Goal: Information Seeking & Learning: Learn about a topic

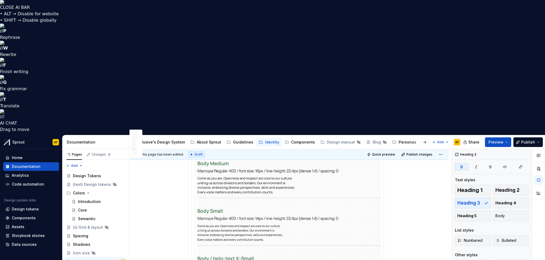
scroll to position [1111, 0]
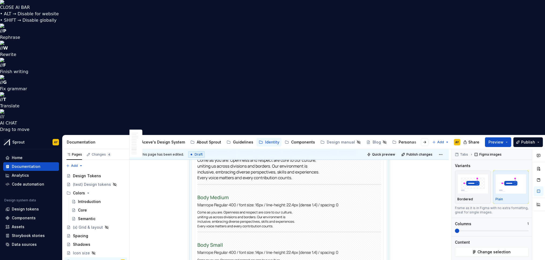
click at [238, 141] on img at bounding box center [289, 226] width 184 height 172
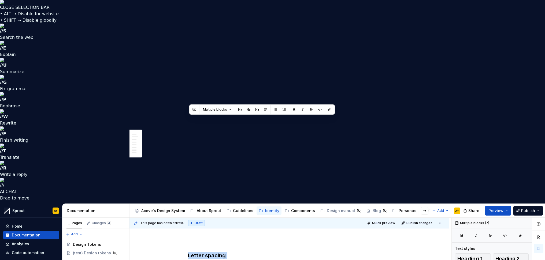
scroll to position [1369, 0]
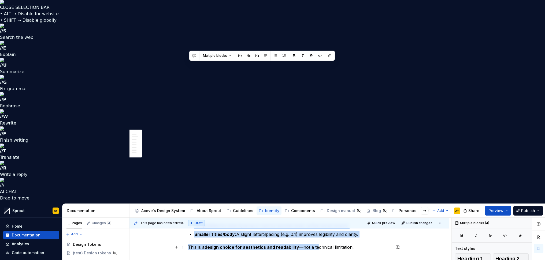
drag, startPoint x: 189, startPoint y: 178, endPoint x: 334, endPoint y: 67, distance: 181.9
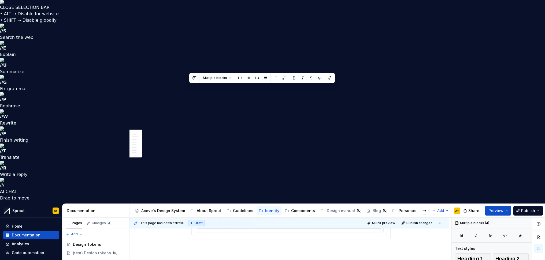
scroll to position [1262, 0]
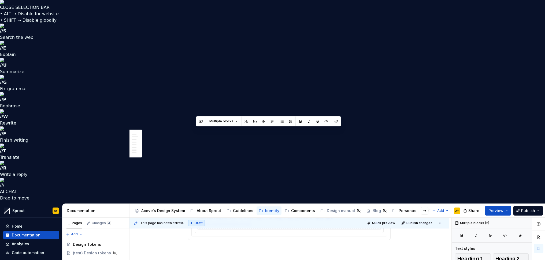
drag, startPoint x: 354, startPoint y: 154, endPoint x: 194, endPoint y: 131, distance: 161.2
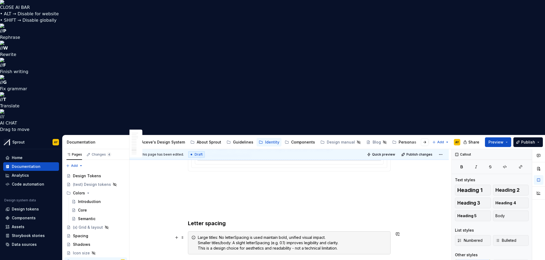
click at [308, 235] on div "Large titles: No letterSpacing is used maintain bold, unified visual impact. Sm…" at bounding box center [292, 243] width 189 height 16
click at [348, 235] on div "Large titles: No letterSpacing is used maintain bold, unified visual impact. Sm…" at bounding box center [292, 243] width 189 height 16
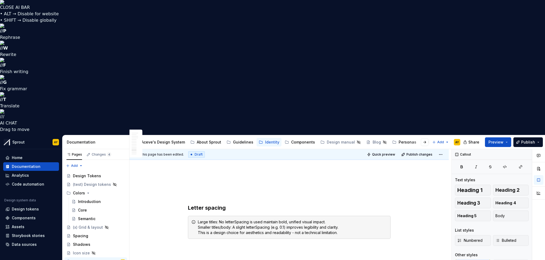
scroll to position [1279, 0]
click at [209, 218] on div "Large titles: No letterSpacing is used maintain bold, unified visual impact. Sm…" at bounding box center [292, 226] width 189 height 16
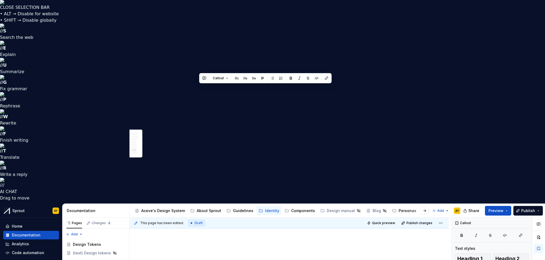
drag, startPoint x: 200, startPoint y: 88, endPoint x: 246, endPoint y: 98, distance: 47.2
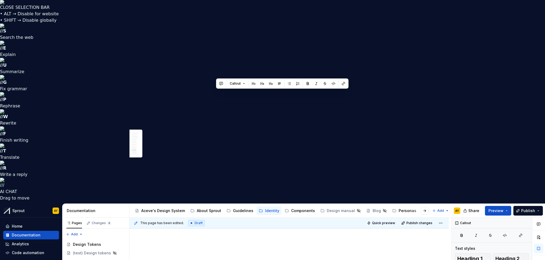
drag, startPoint x: 306, startPoint y: 93, endPoint x: 320, endPoint y: 99, distance: 15.7
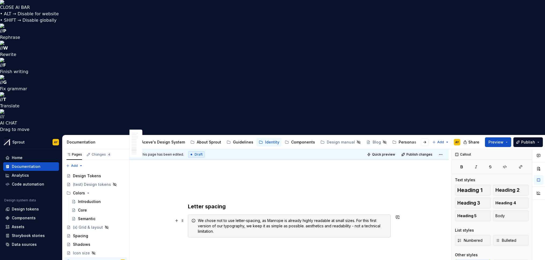
click at [312, 218] on div "We chose not to use letter-spacing, as Manrope is already highly readable at sm…" at bounding box center [292, 226] width 189 height 16
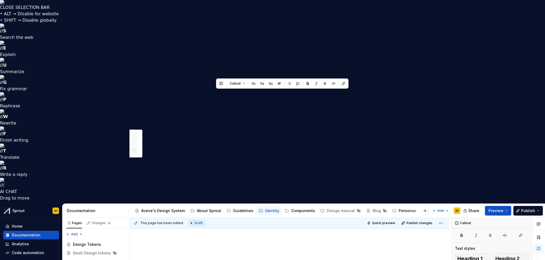
drag, startPoint x: 305, startPoint y: 93, endPoint x: 314, endPoint y: 99, distance: 10.3
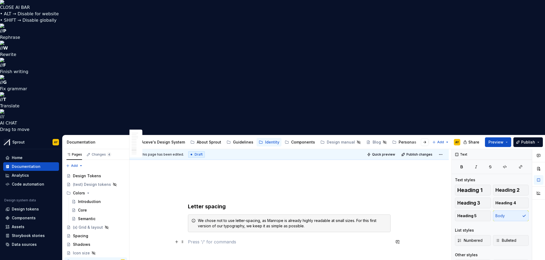
click at [268, 239] on p at bounding box center [289, 242] width 203 height 6
click at [313, 218] on div "We chose not to use letter-spacing, as Manrope is already highly readable at sm…" at bounding box center [292, 223] width 189 height 11
click at [233, 203] on h3 "Letter spacing" at bounding box center [289, 207] width 203 height 8
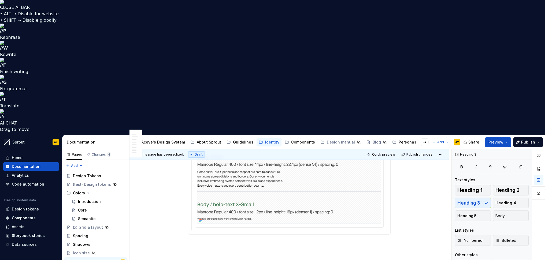
scroll to position [1186, 0]
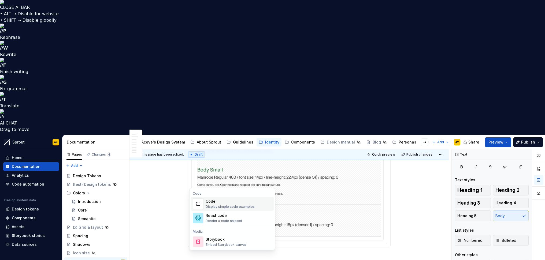
click at [223, 205] on div "Display simple code examples" at bounding box center [230, 207] width 49 height 4
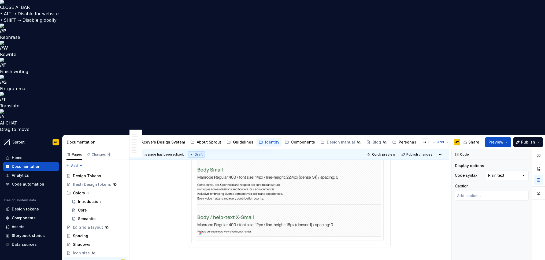
type textarea "*"
type textarea "**********"
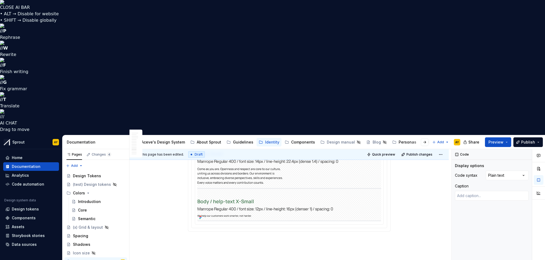
scroll to position [1246, 0]
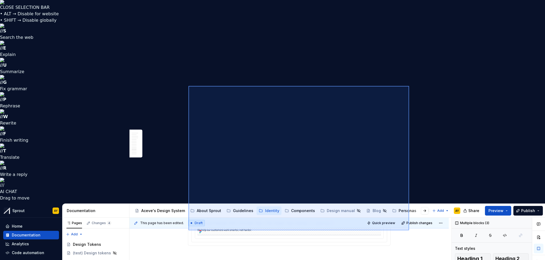
drag, startPoint x: 189, startPoint y: 86, endPoint x: 429, endPoint y: 247, distance: 289.2
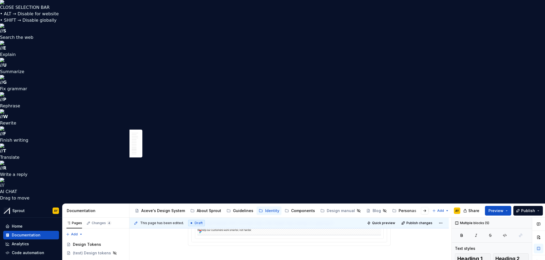
scroll to position [1261, 0]
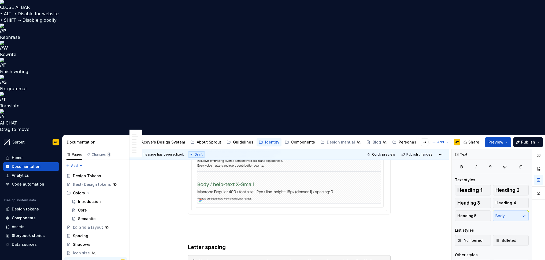
scroll to position [1217, 0]
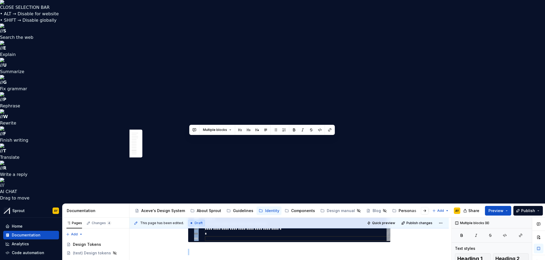
drag, startPoint x: 190, startPoint y: 106, endPoint x: 370, endPoint y: 58, distance: 186.0
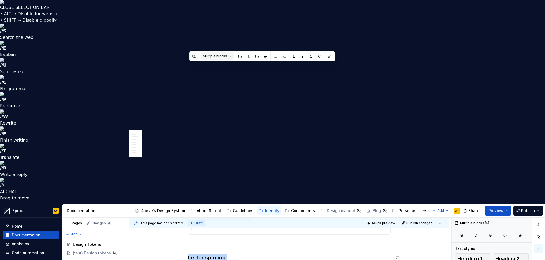
scroll to position [1257, 0]
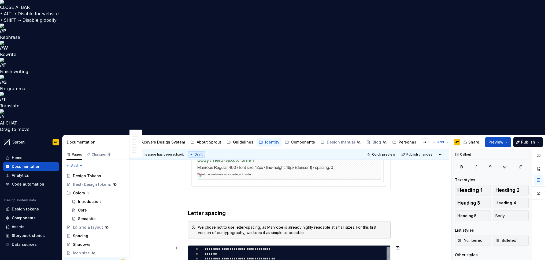
scroll to position [1394, 0]
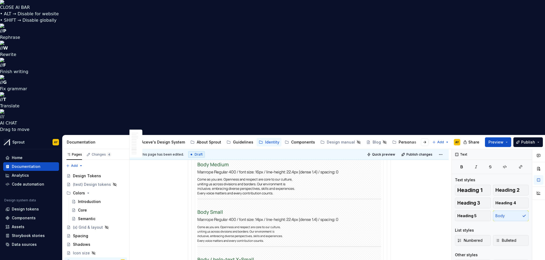
scroll to position [1144, 0]
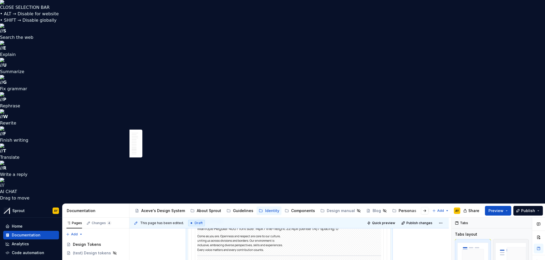
scroll to position [1153, 0]
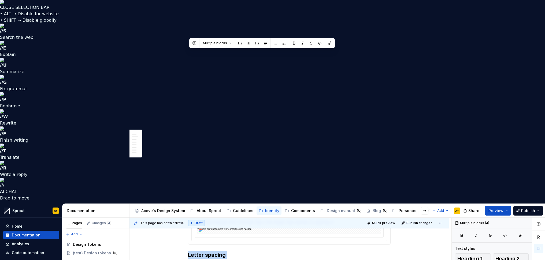
drag, startPoint x: 189, startPoint y: 157, endPoint x: 260, endPoint y: 229, distance: 101.1
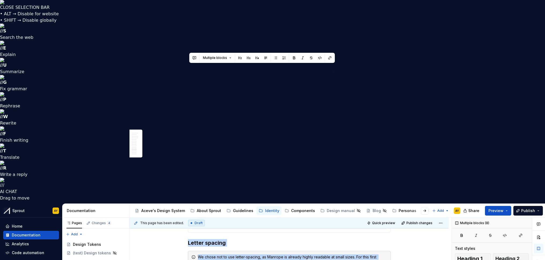
scroll to position [1241, 0]
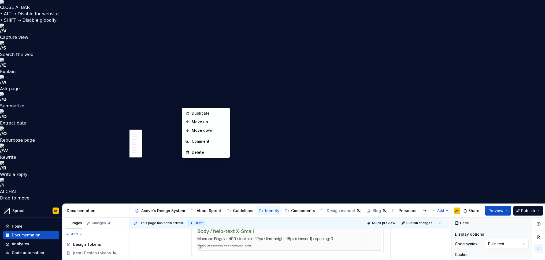
click at [187, 96] on div "Font family Use Manrope for web & app. Display, Headline, Title, Labels, Body, …" at bounding box center [289, 5] width 319 height 1880
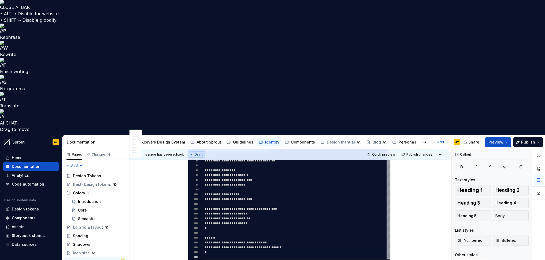
scroll to position [1309, 0]
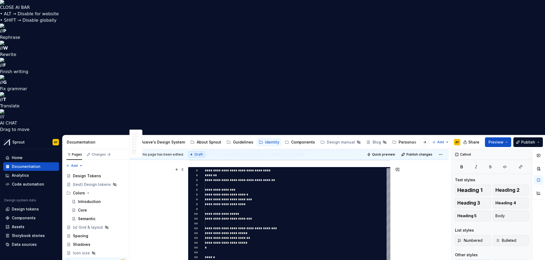
click at [281, 168] on div "**********" at bounding box center [298, 223] width 186 height 111
type textarea "*"
type textarea "**********"
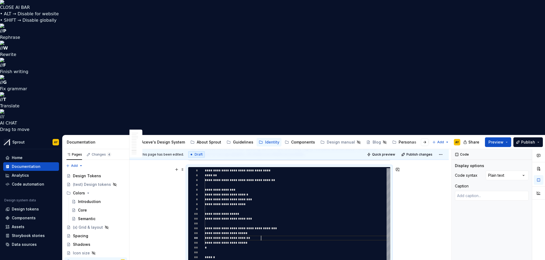
scroll to position [19, 56]
click at [360, 168] on div "**********" at bounding box center [298, 223] width 186 height 111
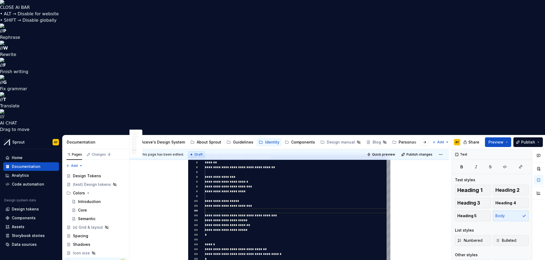
scroll to position [1268, 0]
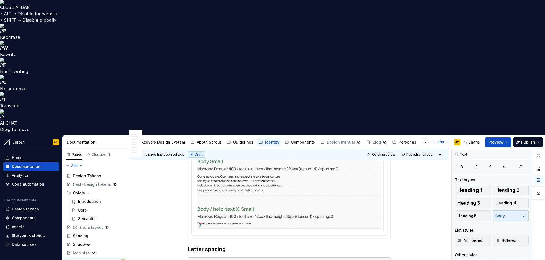
scroll to position [1216, 0]
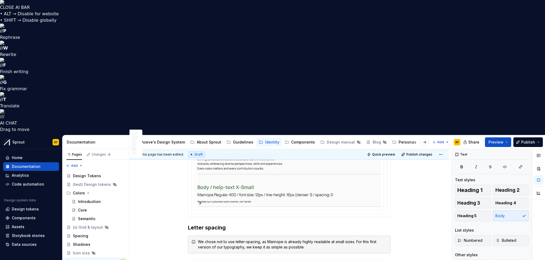
type textarea "*"
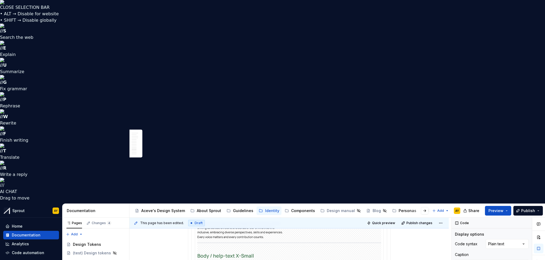
scroll to position [43, 0]
drag, startPoint x: 265, startPoint y: 179, endPoint x: 200, endPoint y: 176, distance: 65.8
type textarea "**********"
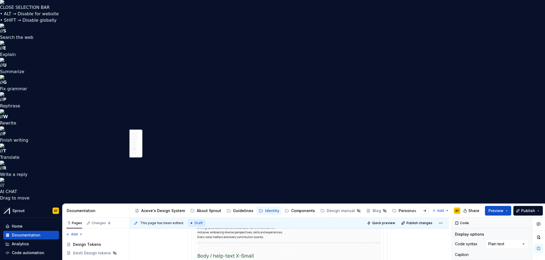
scroll to position [29, 0]
click at [181, 169] on div "Font family Use Manrope for web & app. Display, Headline, Title, Labels, Body, …" at bounding box center [289, 30] width 319 height 1880
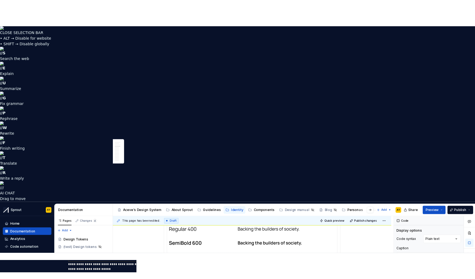
scroll to position [78, 0]
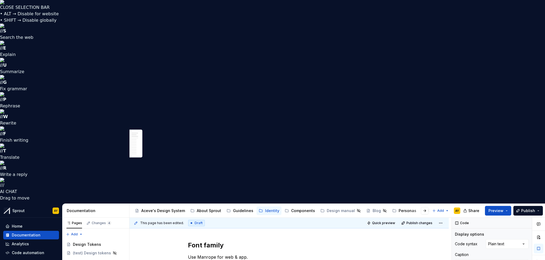
click at [385, 221] on span "Quick preview" at bounding box center [383, 223] width 23 height 4
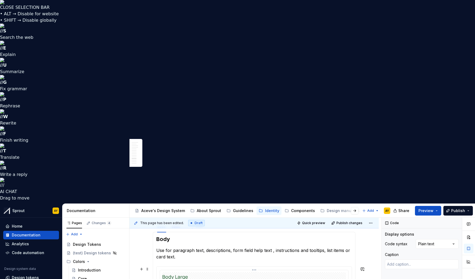
scroll to position [1184, 0]
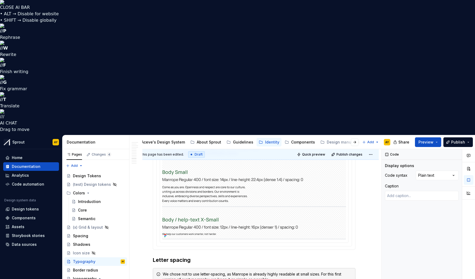
scroll to position [34, 50]
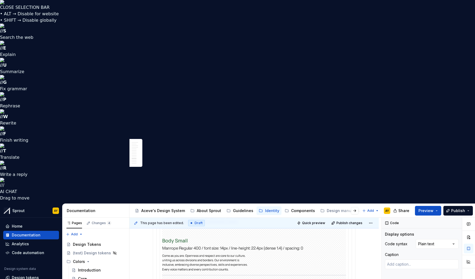
scroll to position [19, 39]
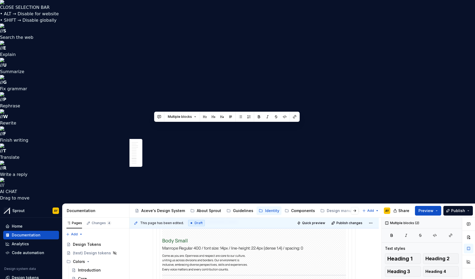
drag, startPoint x: 154, startPoint y: 127, endPoint x: 154, endPoint y: 168, distance: 41.3
click at [154, 168] on div "Font family Use Manrope for web & app. Display, Headline, Title, Labels, Body, …" at bounding box center [254, 26] width 203 height 1782
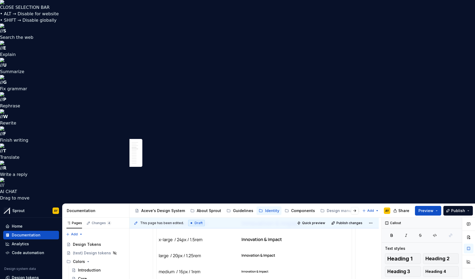
scroll to position [330, 0]
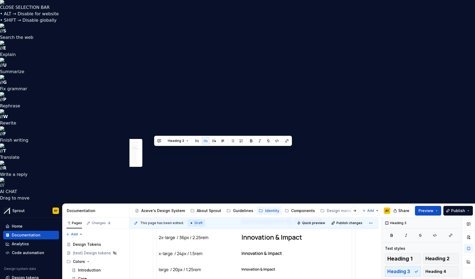
drag, startPoint x: 195, startPoint y: 151, endPoint x: 164, endPoint y: 147, distance: 30.8
click at [183, 141] on span "Heading 3" at bounding box center [176, 141] width 16 height 4
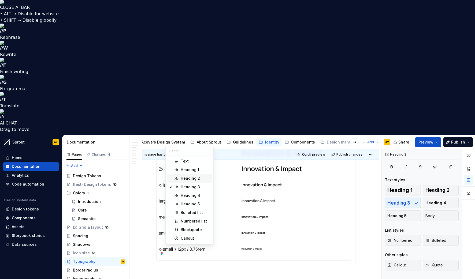
click at [192, 179] on div "Heading 2" at bounding box center [190, 178] width 19 height 5
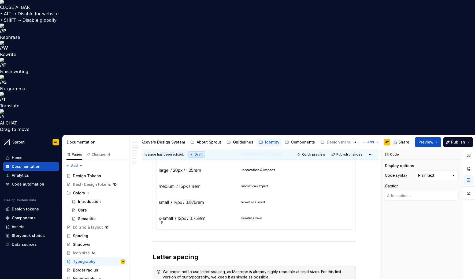
scroll to position [396, 0]
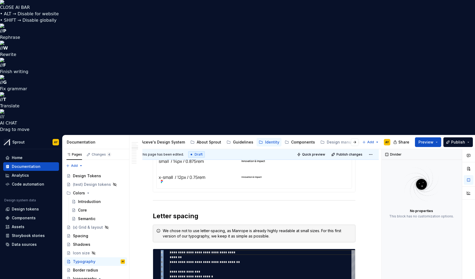
scroll to position [404, 0]
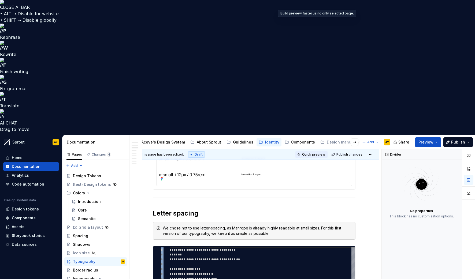
click at [315, 153] on span "Quick preview" at bounding box center [313, 155] width 23 height 4
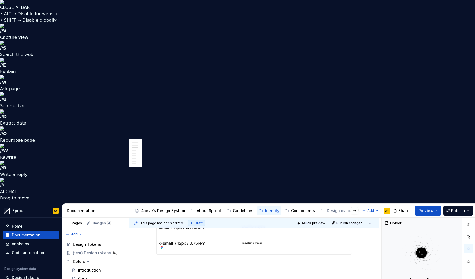
type textarea "*"
